Goal: Use online tool/utility: Utilize a website feature to perform a specific function

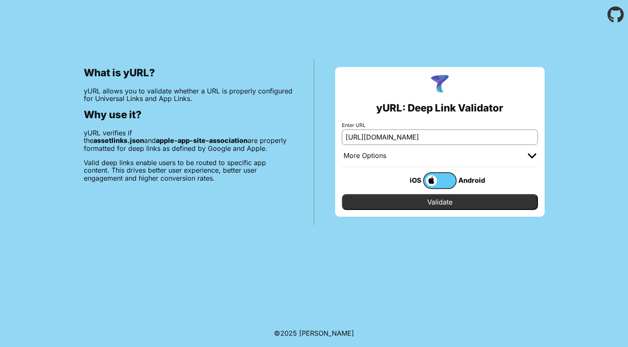
scroll to position [0, 200]
type input "[URL][DOMAIN_NAME]"
click at [434, 179] on span at bounding box center [430, 180] width 13 height 11
click at [0, 0] on input "checkbox" at bounding box center [0, 0] width 0 height 0
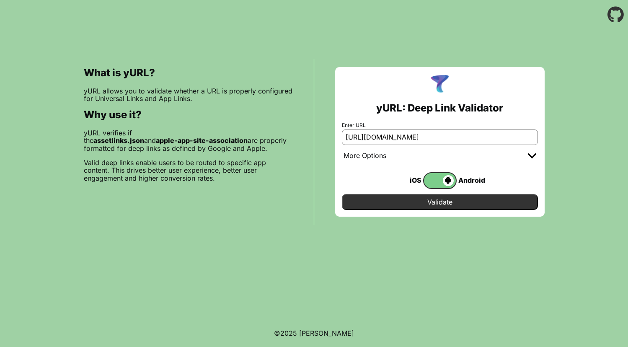
click at [432, 181] on span at bounding box center [439, 180] width 30 height 11
click at [0, 0] on input "checkbox" at bounding box center [0, 0] width 0 height 0
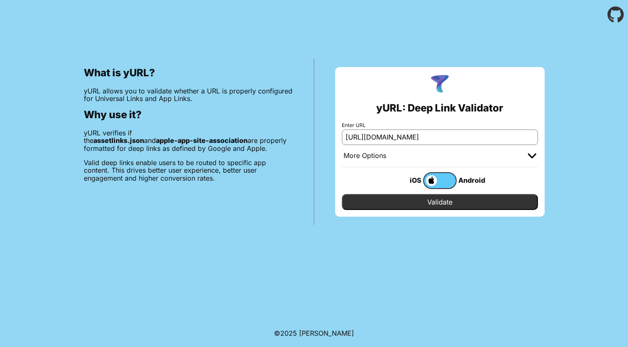
click at [434, 205] on input "Validate" at bounding box center [440, 202] width 196 height 16
click at [419, 132] on input "[URL][DOMAIN_NAME]" at bounding box center [440, 136] width 196 height 15
paste input "[URL][DOMAIN_NAME]"
type input "[URL][DOMAIN_NAME]"
click at [441, 200] on input "Validate" at bounding box center [440, 202] width 196 height 16
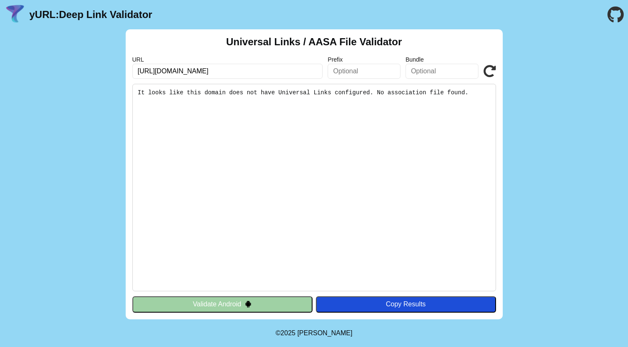
drag, startPoint x: 486, startPoint y: 90, endPoint x: 333, endPoint y: 108, distance: 153.9
click at [333, 108] on pre "It looks like this domain does not have Universal Links configured. No associat…" at bounding box center [314, 187] width 364 height 207
click at [476, 96] on pre "It looks like this domain does not have Universal Links configured. No associat…" at bounding box center [314, 187] width 364 height 207
drag, startPoint x: 479, startPoint y: 93, endPoint x: 140, endPoint y: 93, distance: 338.8
click at [140, 93] on pre "It looks like this domain does not have Universal Links configured. No associat…" at bounding box center [314, 187] width 364 height 207
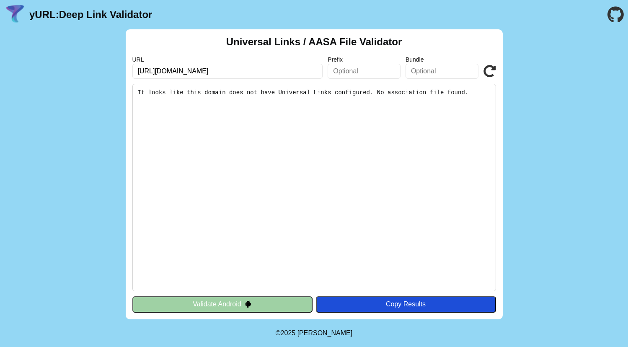
copy pre "It looks like this domain does not have Universal Links configured. No associat…"
click at [295, 68] on input "[URL][DOMAIN_NAME]" at bounding box center [227, 71] width 191 height 15
paste input "[URL][DOMAIN_NAME]"
type input "[URL][DOMAIN_NAME]"
